Goal: Task Accomplishment & Management: Manage account settings

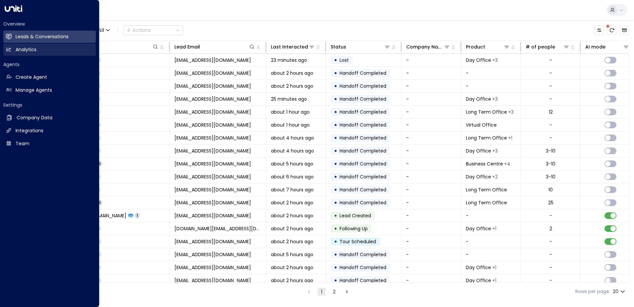
click at [13, 47] on link "Analytics Analytics" at bounding box center [49, 49] width 93 height 12
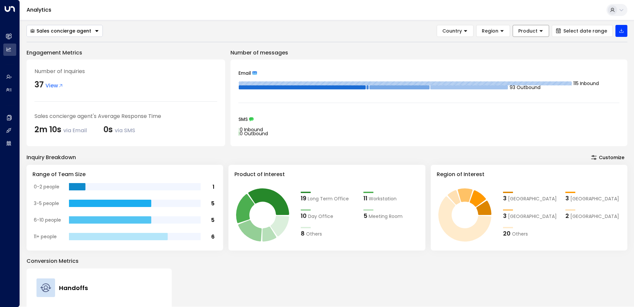
click at [527, 33] on span "Product" at bounding box center [528, 31] width 19 height 6
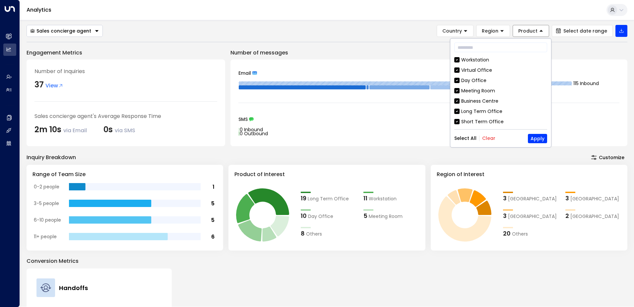
click at [527, 33] on span "Product" at bounding box center [528, 31] width 19 height 6
click at [487, 154] on div "Inquiry Breakdown Customize" at bounding box center [327, 157] width 601 height 9
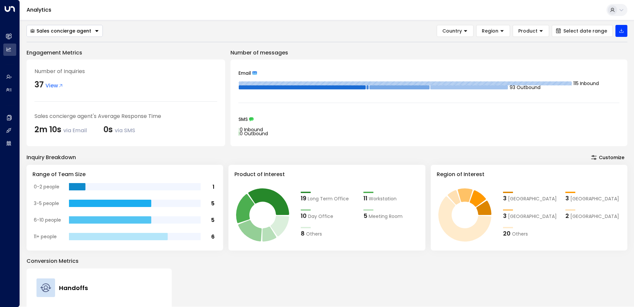
click at [601, 158] on button "Customize" at bounding box center [607, 157] width 39 height 9
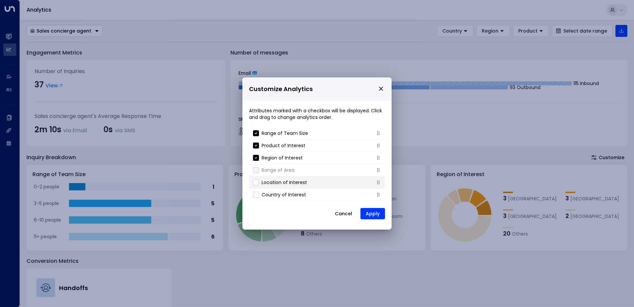
click at [300, 181] on p "Location of Interest" at bounding box center [284, 182] width 45 height 7
click at [293, 194] on p "Country of Interest" at bounding box center [284, 194] width 44 height 7
click at [258, 199] on li "Country of Interest" at bounding box center [317, 194] width 136 height 12
click at [368, 212] on button "Apply" at bounding box center [373, 213] width 25 height 11
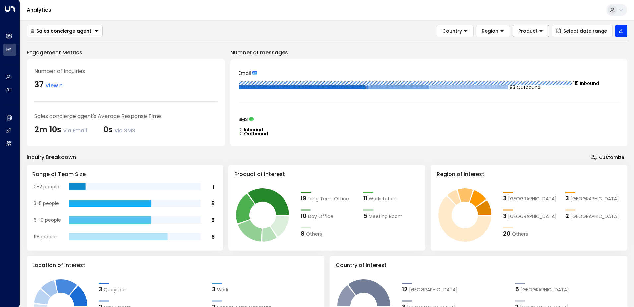
click at [542, 34] on button "Product" at bounding box center [531, 31] width 36 height 12
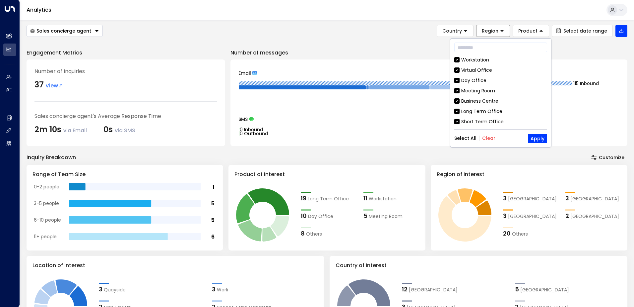
click at [505, 34] on button "Region" at bounding box center [493, 31] width 34 height 12
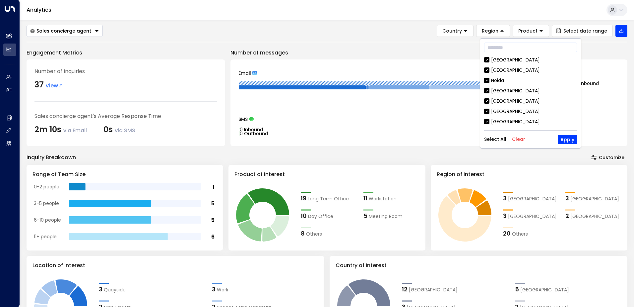
click at [471, 47] on div "Sales concierge agent Country Region Product Select date range Engagement Metri…" at bounding box center [327, 266] width 601 height 482
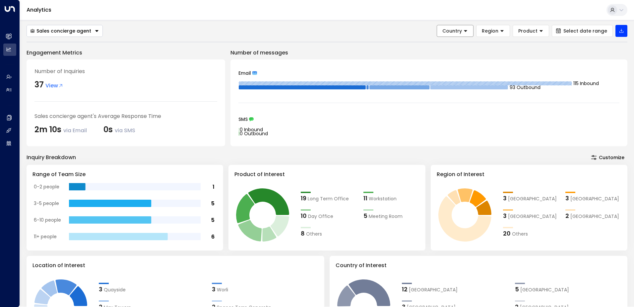
click at [472, 34] on button "Country" at bounding box center [455, 31] width 37 height 12
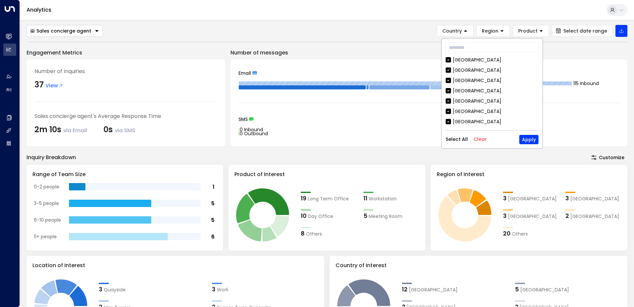
click at [432, 46] on div "Sales concierge agent Country Region Product Select date range Engagement Metri…" at bounding box center [327, 266] width 601 height 482
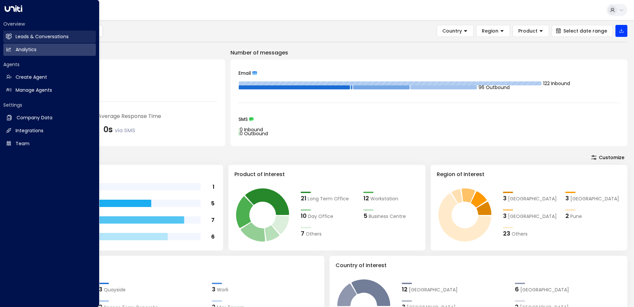
click at [40, 41] on link "Leads & Conversations Leads & Conversations" at bounding box center [49, 37] width 93 height 12
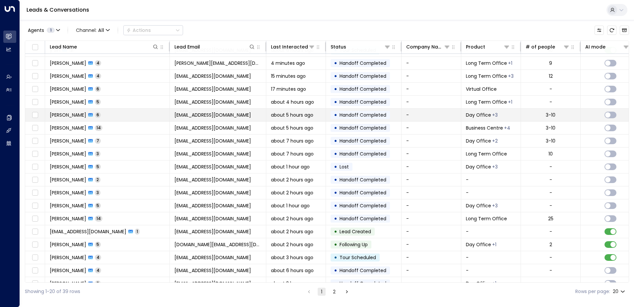
scroll to position [33, 0]
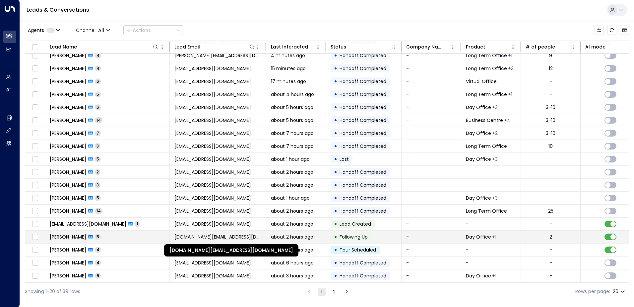
click at [257, 235] on span "[DOMAIN_NAME][EMAIL_ADDRESS][DOMAIN_NAME]" at bounding box center [218, 236] width 87 height 7
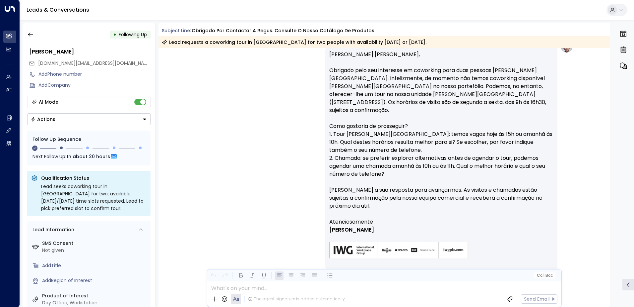
scroll to position [261, 0]
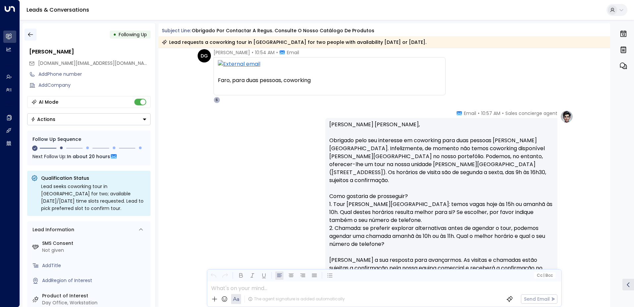
click at [31, 33] on icon "button" at bounding box center [30, 34] width 7 height 7
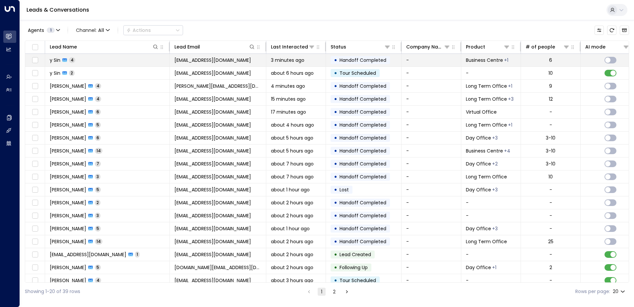
click at [211, 61] on span "[EMAIL_ADDRESS][DOMAIN_NAME]" at bounding box center [213, 60] width 77 height 7
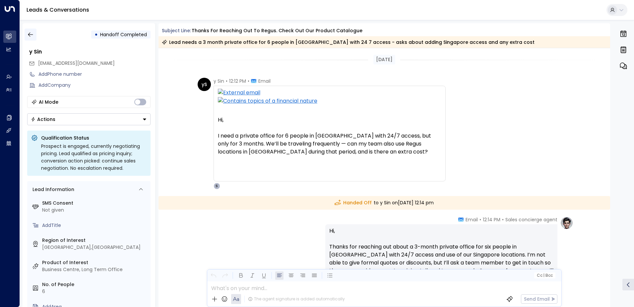
click at [31, 35] on icon "button" at bounding box center [30, 35] width 5 height 4
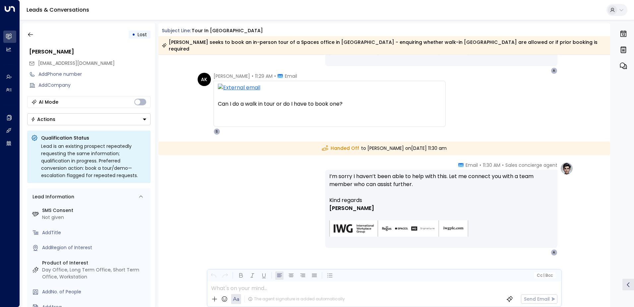
scroll to position [330, 0]
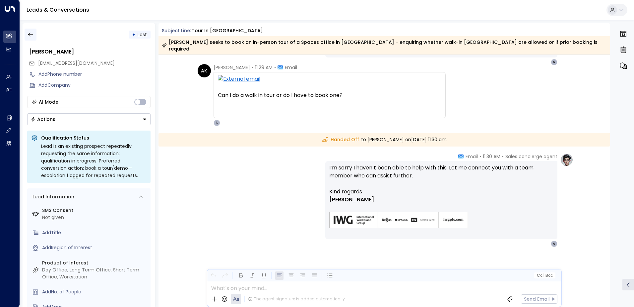
click at [35, 34] on button "button" at bounding box center [31, 35] width 12 height 12
